Goal: Information Seeking & Learning: Check status

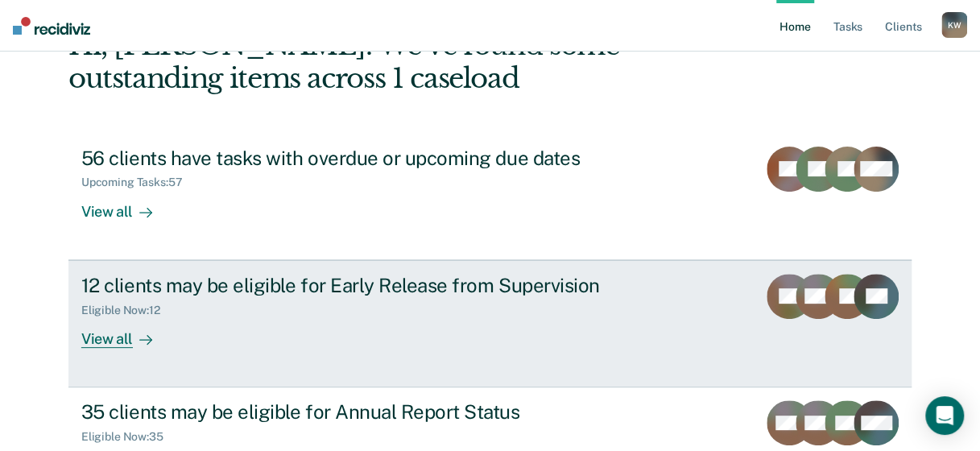
scroll to position [232, 0]
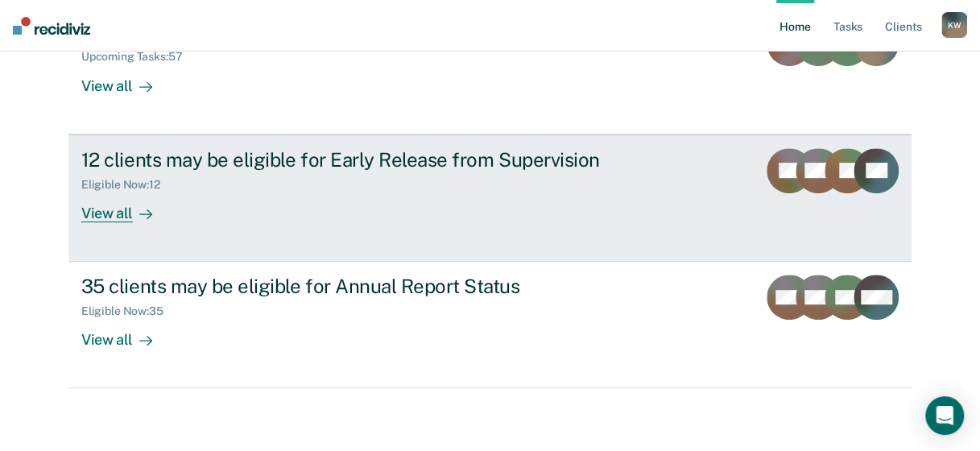
click at [436, 174] on div "Eligible Now : 12" at bounding box center [363, 181] width 565 height 20
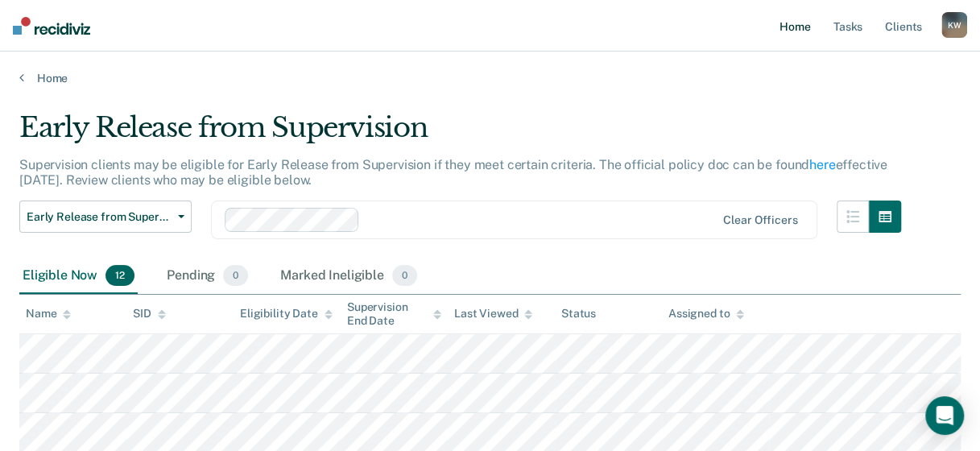
click at [799, 31] on link "Home" at bounding box center [794, 26] width 37 height 52
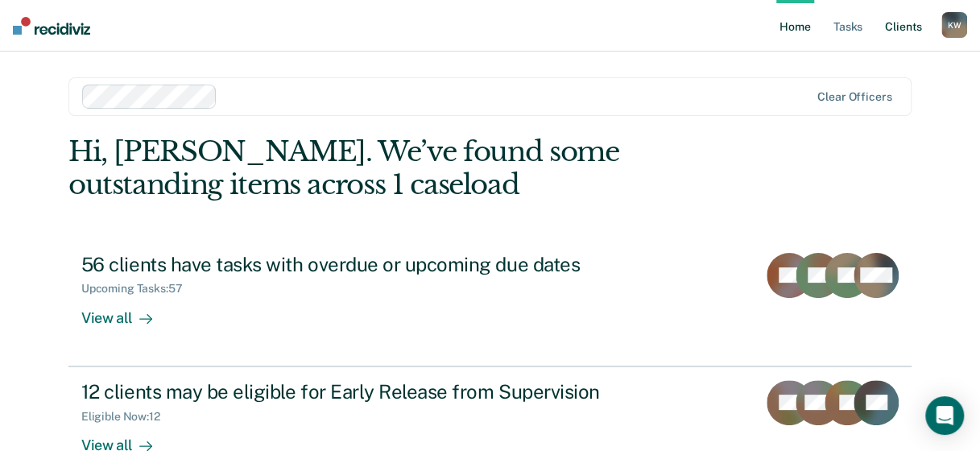
click at [892, 27] on link "Client s" at bounding box center [903, 26] width 43 height 52
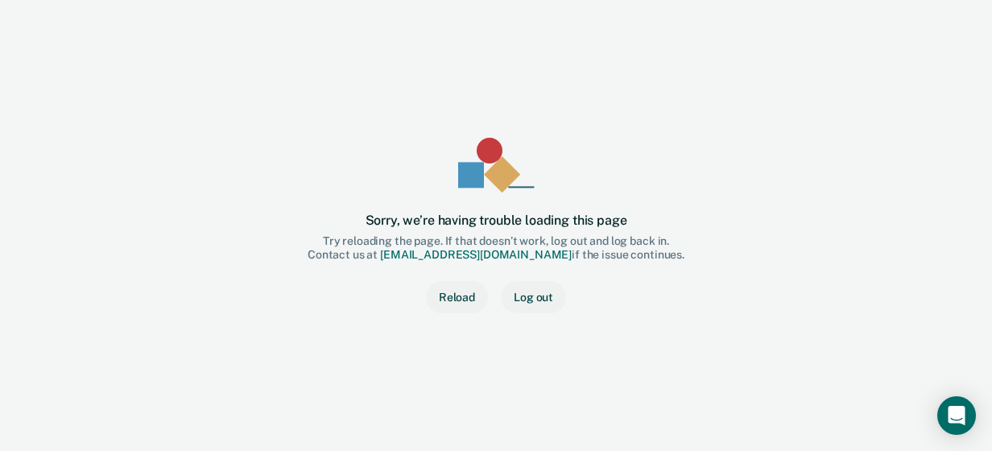
click at [477, 296] on button "Reload" at bounding box center [457, 297] width 62 height 32
